Goal: Information Seeking & Learning: Find specific fact

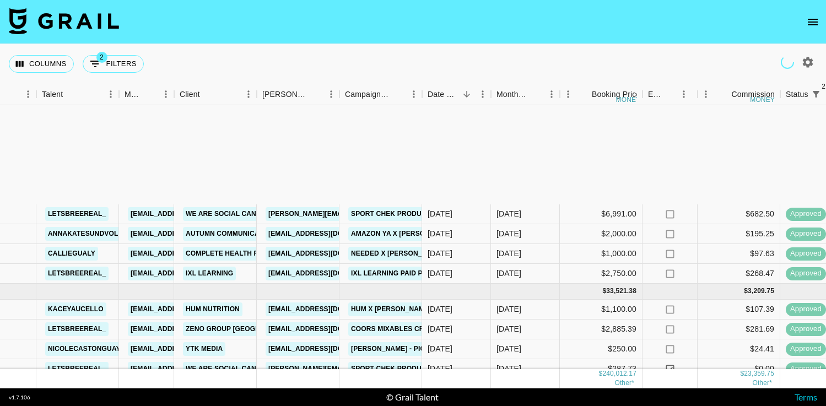
scroll to position [0, 192]
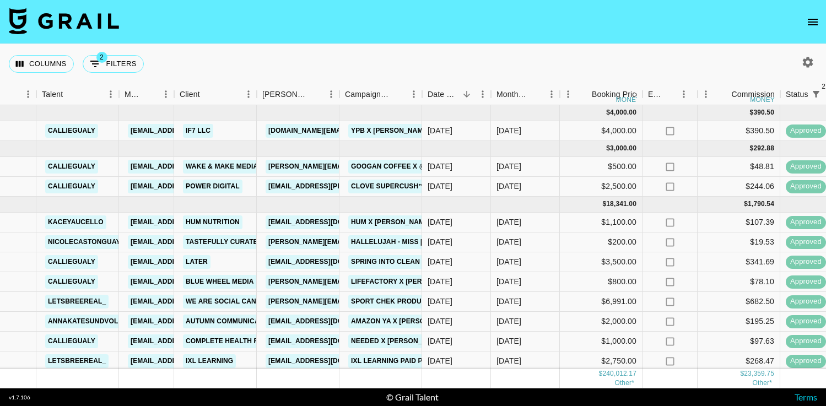
click at [808, 68] on icon "button" at bounding box center [808, 62] width 13 height 13
select select "[DATE]"
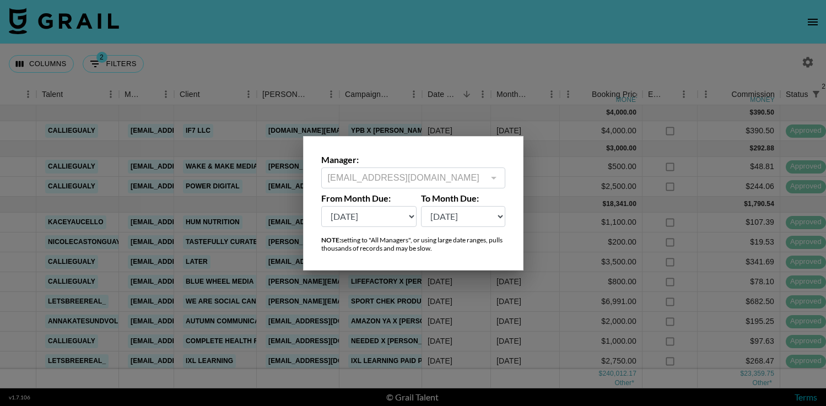
click at [739, 31] on div at bounding box center [413, 203] width 826 height 406
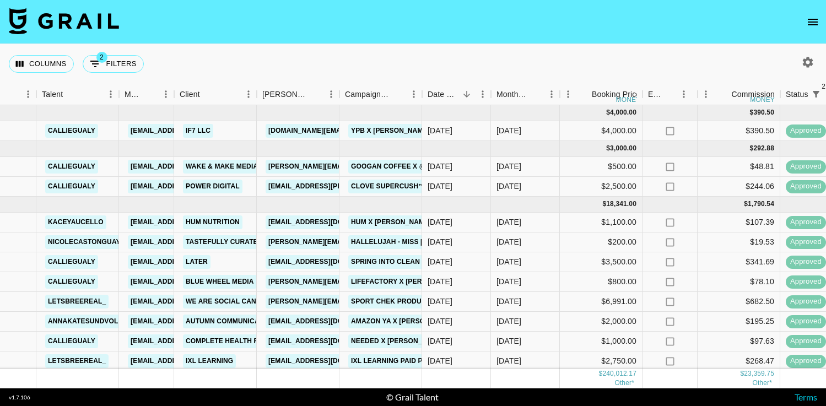
click at [819, 22] on icon "open drawer" at bounding box center [813, 21] width 13 height 13
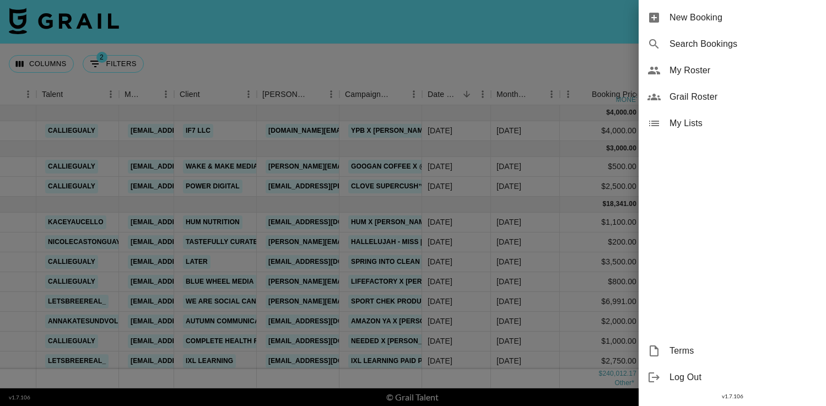
click at [546, 42] on div at bounding box center [413, 203] width 826 height 406
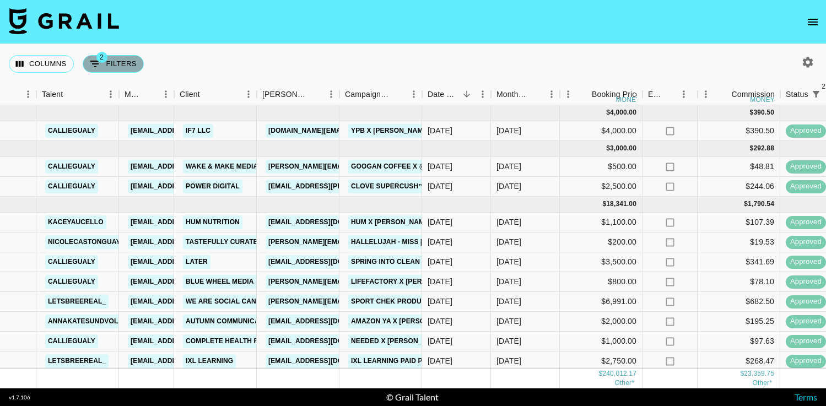
click at [94, 63] on icon "Show filters" at bounding box center [95, 64] width 10 height 7
select select "status"
select select "not"
select select "cancelled"
select select "status"
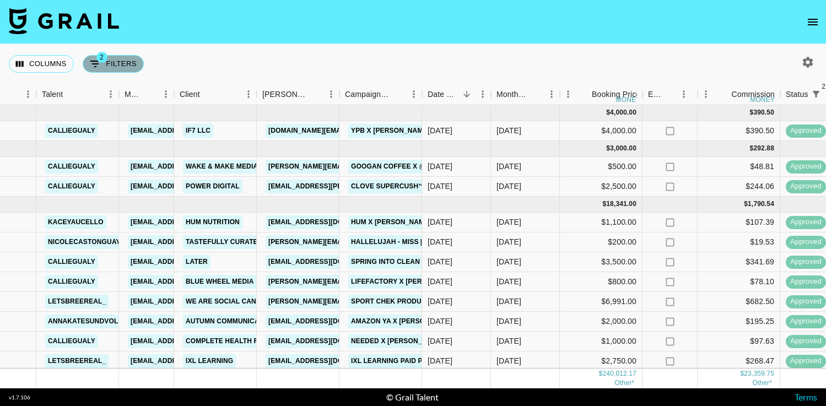
select select "not"
select select "declined"
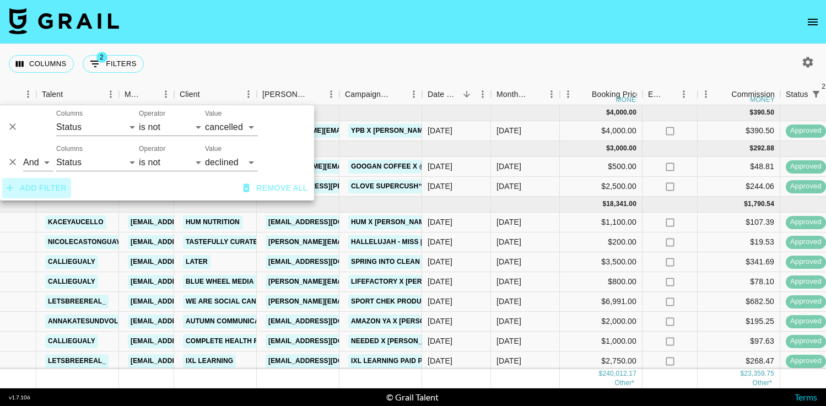
click at [36, 186] on button "Add filter" at bounding box center [36, 188] width 69 height 20
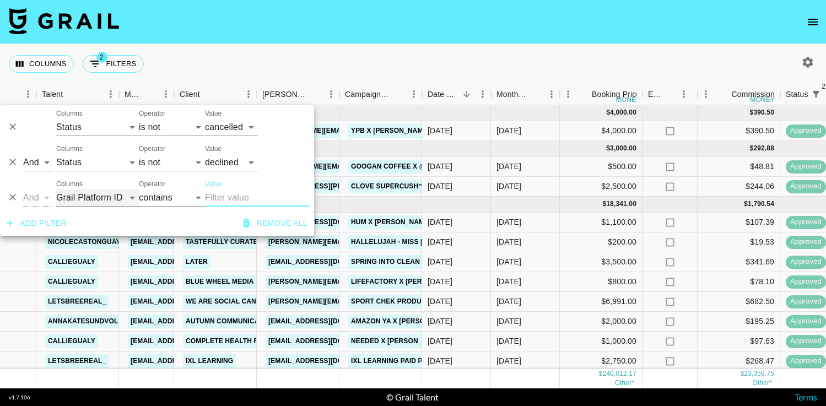
click at [107, 196] on select "Grail Platform ID Airtable ID Talent Manager Client [PERSON_NAME] Campaign (Typ…" at bounding box center [97, 198] width 83 height 18
select select "talentName"
click at [243, 194] on input "Value" at bounding box center [257, 198] width 105 height 18
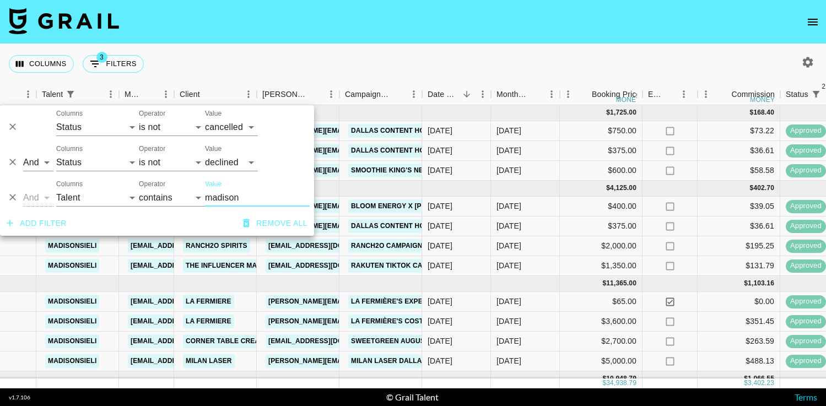
type input "madison"
click at [436, 58] on div "Columns 3 Filters + Booking" at bounding box center [413, 64] width 826 height 40
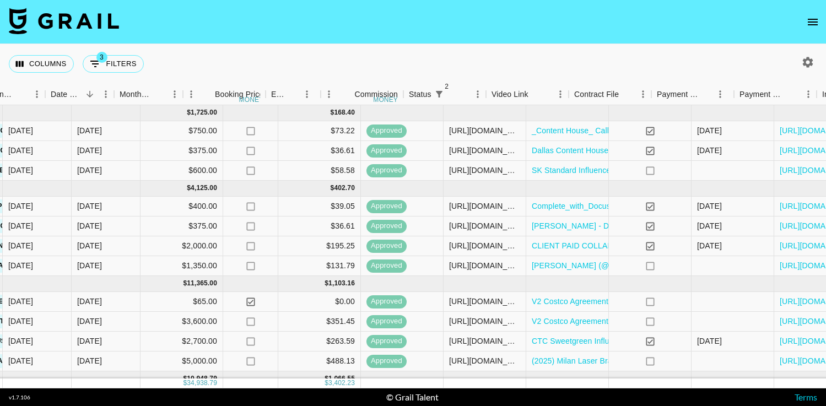
scroll to position [0, 687]
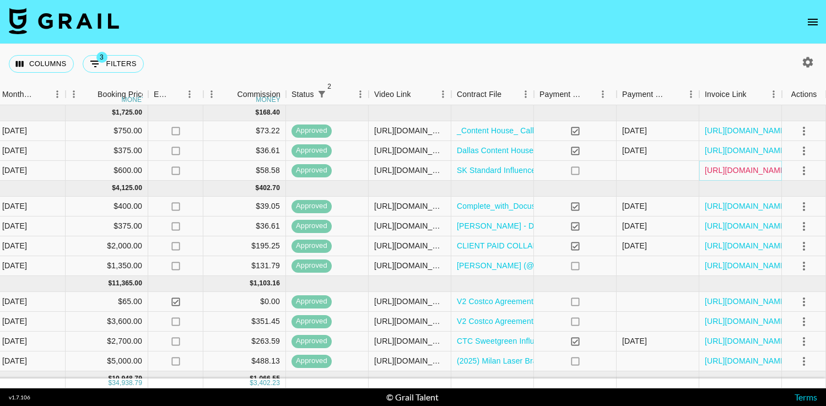
click at [721, 170] on link "[URL][DOMAIN_NAME]" at bounding box center [746, 170] width 83 height 11
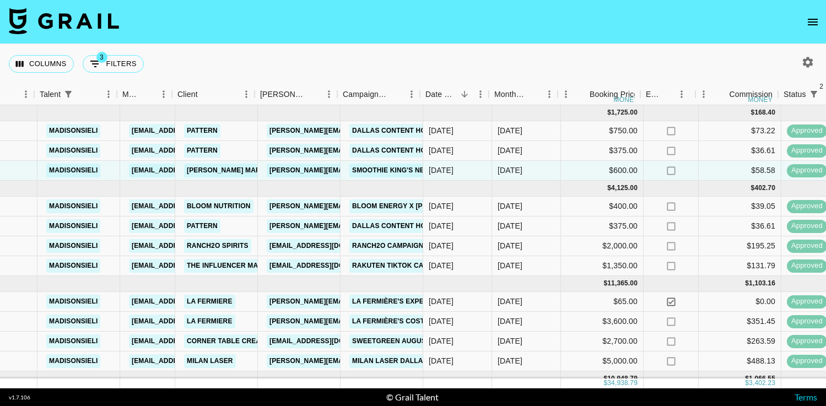
scroll to position [0, 196]
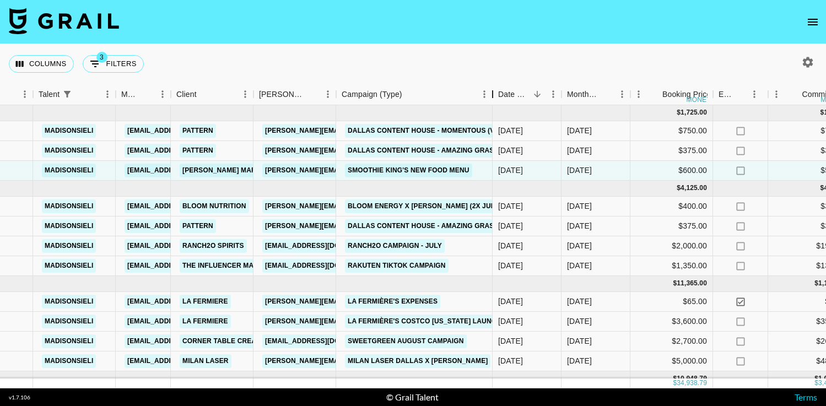
drag, startPoint x: 416, startPoint y: 97, endPoint x: 492, endPoint y: 101, distance: 75.6
click at [492, 101] on div "Campaign (Type)" at bounding box center [492, 95] width 13 height 22
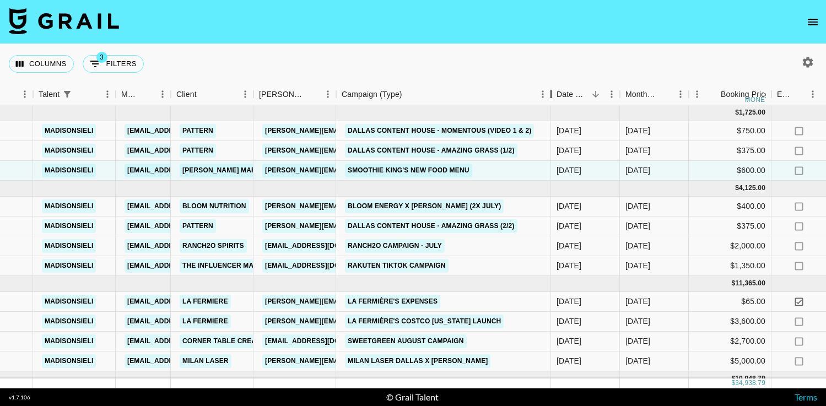
drag, startPoint x: 492, startPoint y: 101, endPoint x: 561, endPoint y: 104, distance: 68.4
click at [558, 104] on div "Campaign (Type)" at bounding box center [551, 95] width 13 height 22
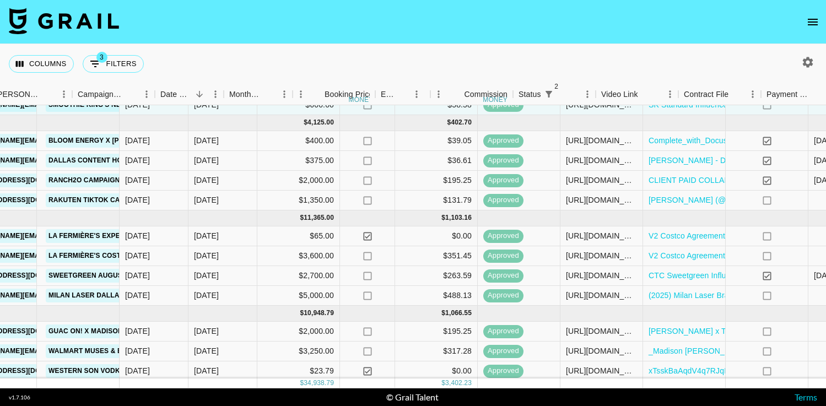
scroll to position [66, 687]
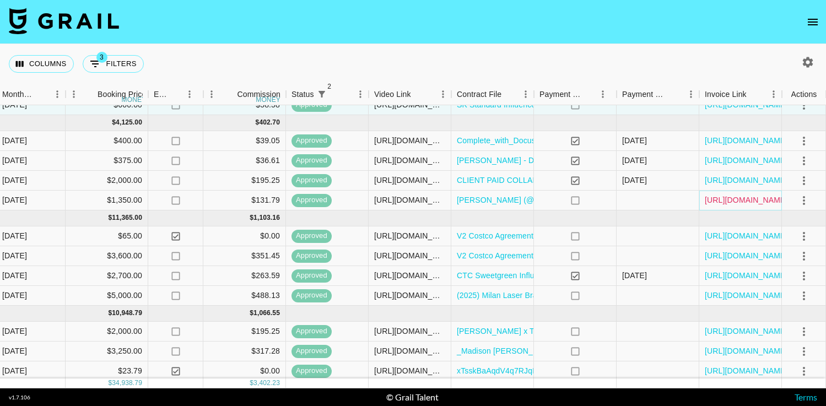
click at [738, 197] on link "[URL][DOMAIN_NAME]" at bounding box center [746, 200] width 83 height 11
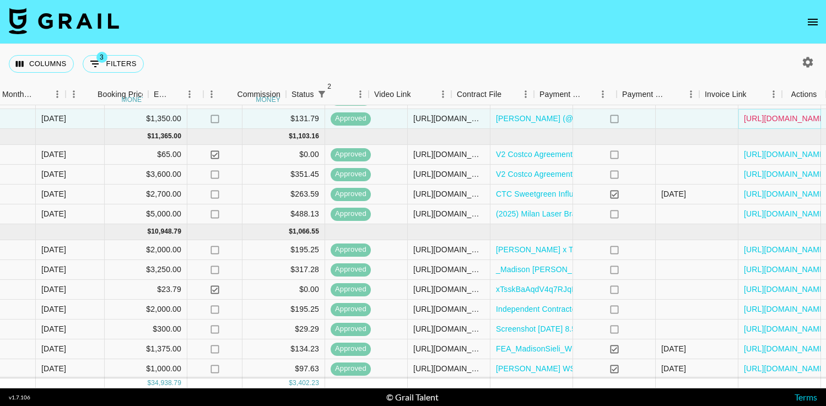
scroll to position [147, 687]
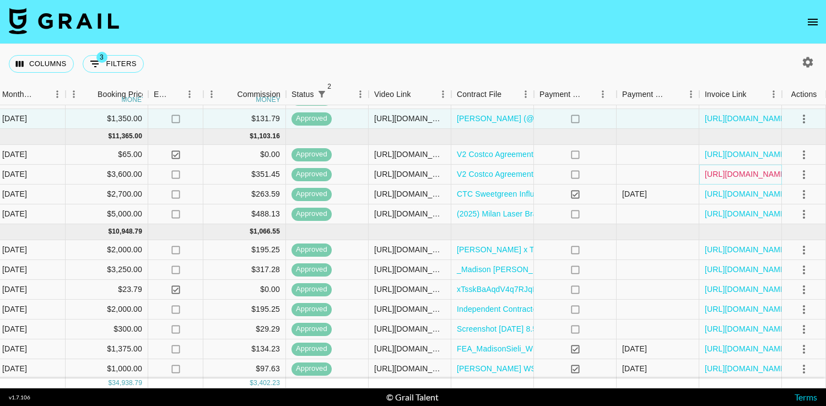
click at [750, 177] on link "[URL][DOMAIN_NAME]" at bounding box center [746, 174] width 83 height 11
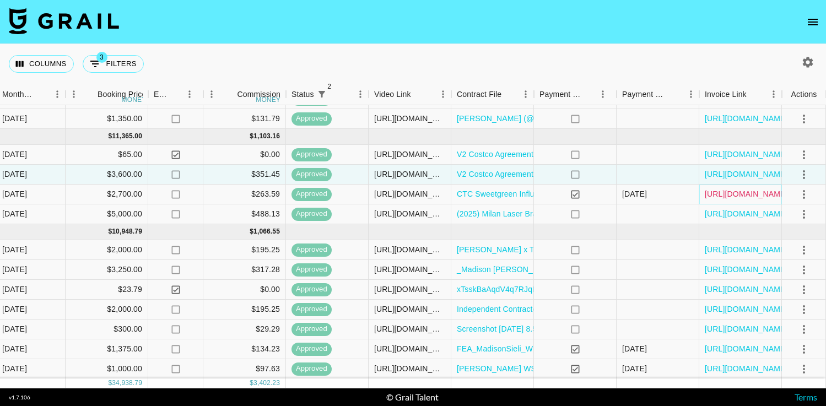
click at [749, 192] on link "[URL][DOMAIN_NAME]" at bounding box center [746, 194] width 83 height 11
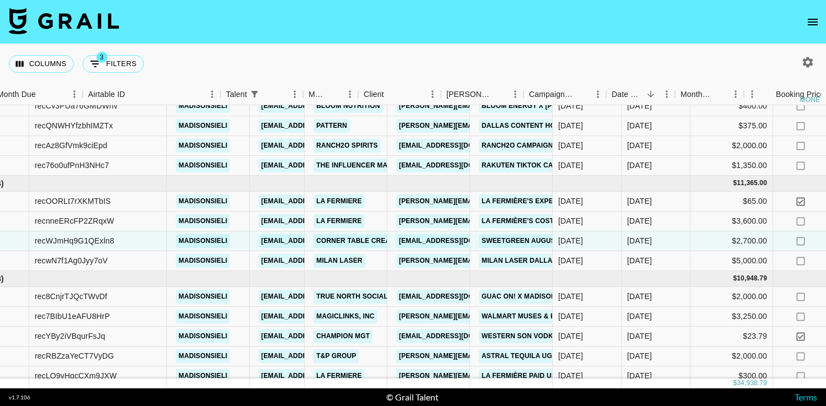
scroll to position [100, 0]
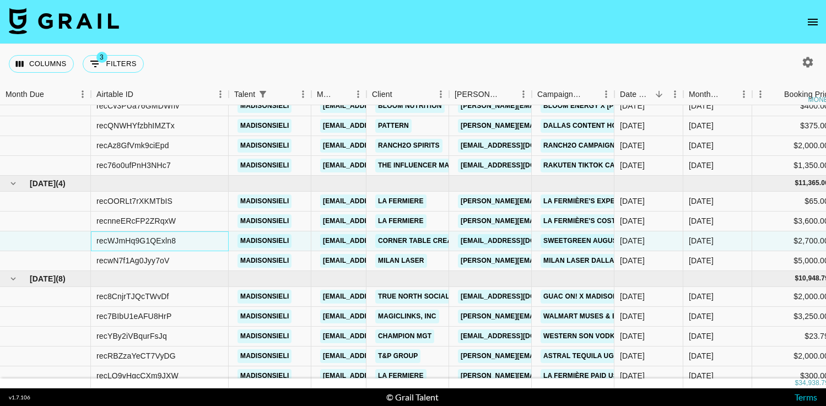
click at [121, 240] on div "recWJmHq9G1QExln8" at bounding box center [135, 240] width 79 height 11
copy div "recWJmHq9G1QExln8"
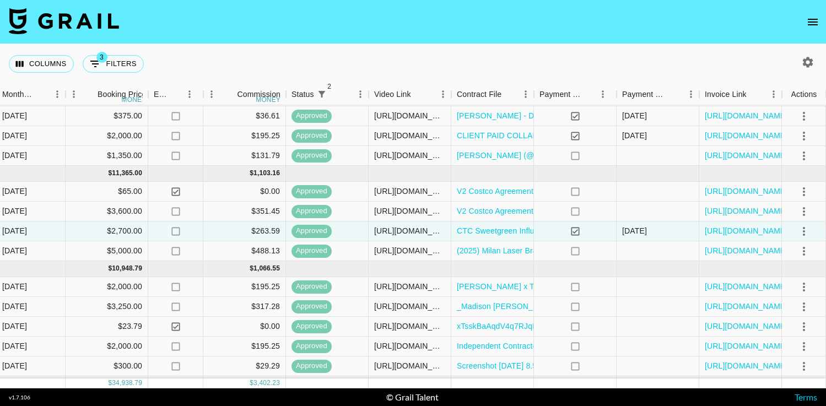
scroll to position [107, 687]
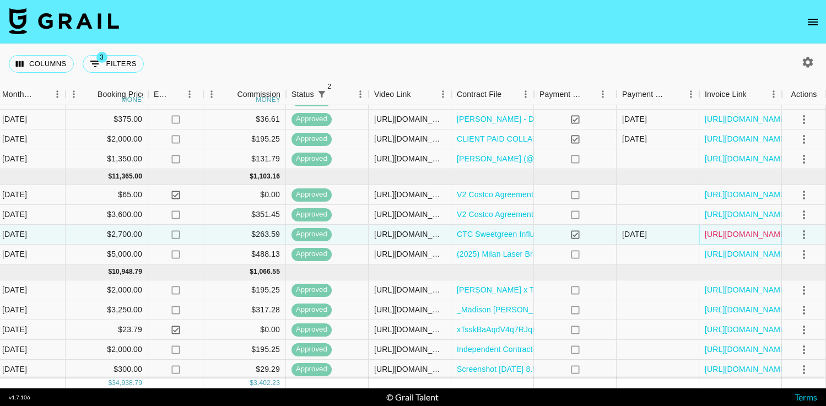
click at [749, 233] on link "[URL][DOMAIN_NAME]" at bounding box center [746, 234] width 83 height 11
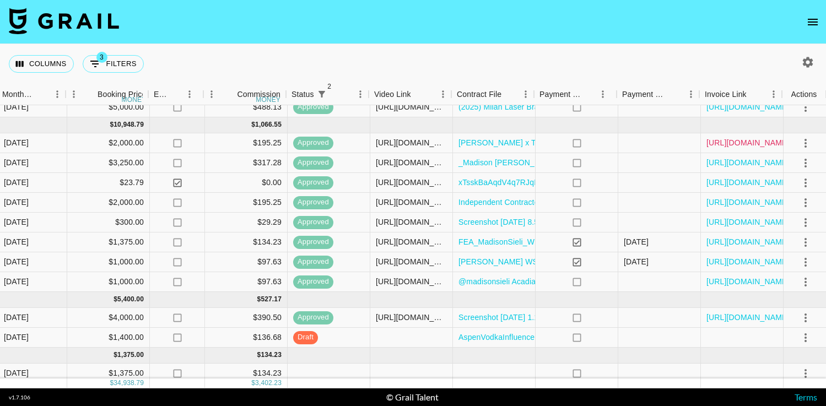
scroll to position [254, 687]
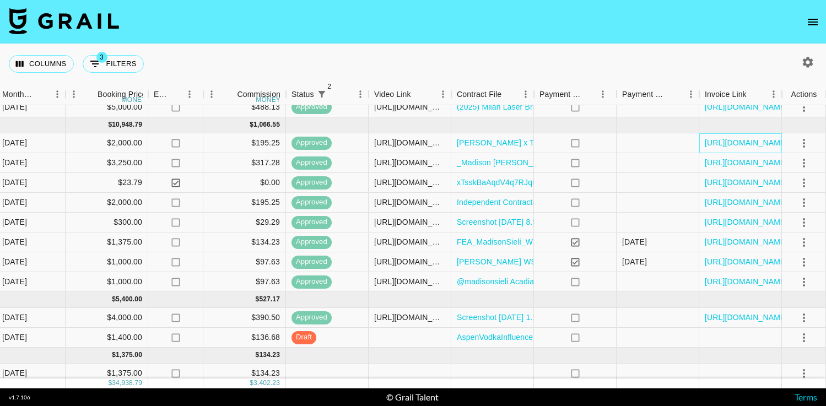
click at [707, 149] on div "[URL][DOMAIN_NAME]" at bounding box center [741, 143] width 83 height 20
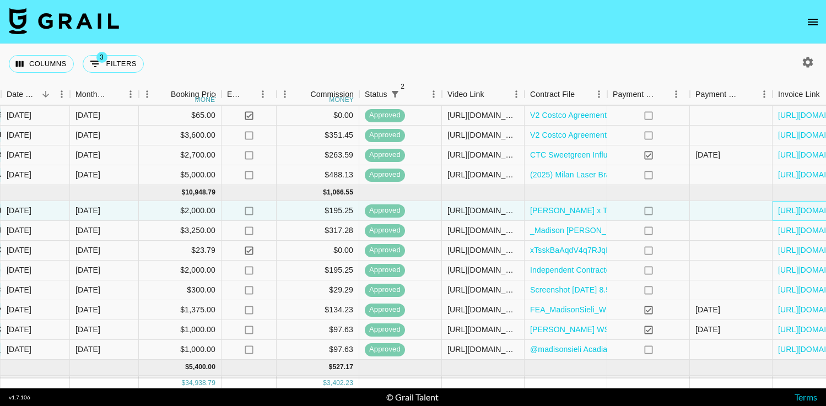
scroll to position [13, 614]
